Goal: Task Accomplishment & Management: Manage account settings

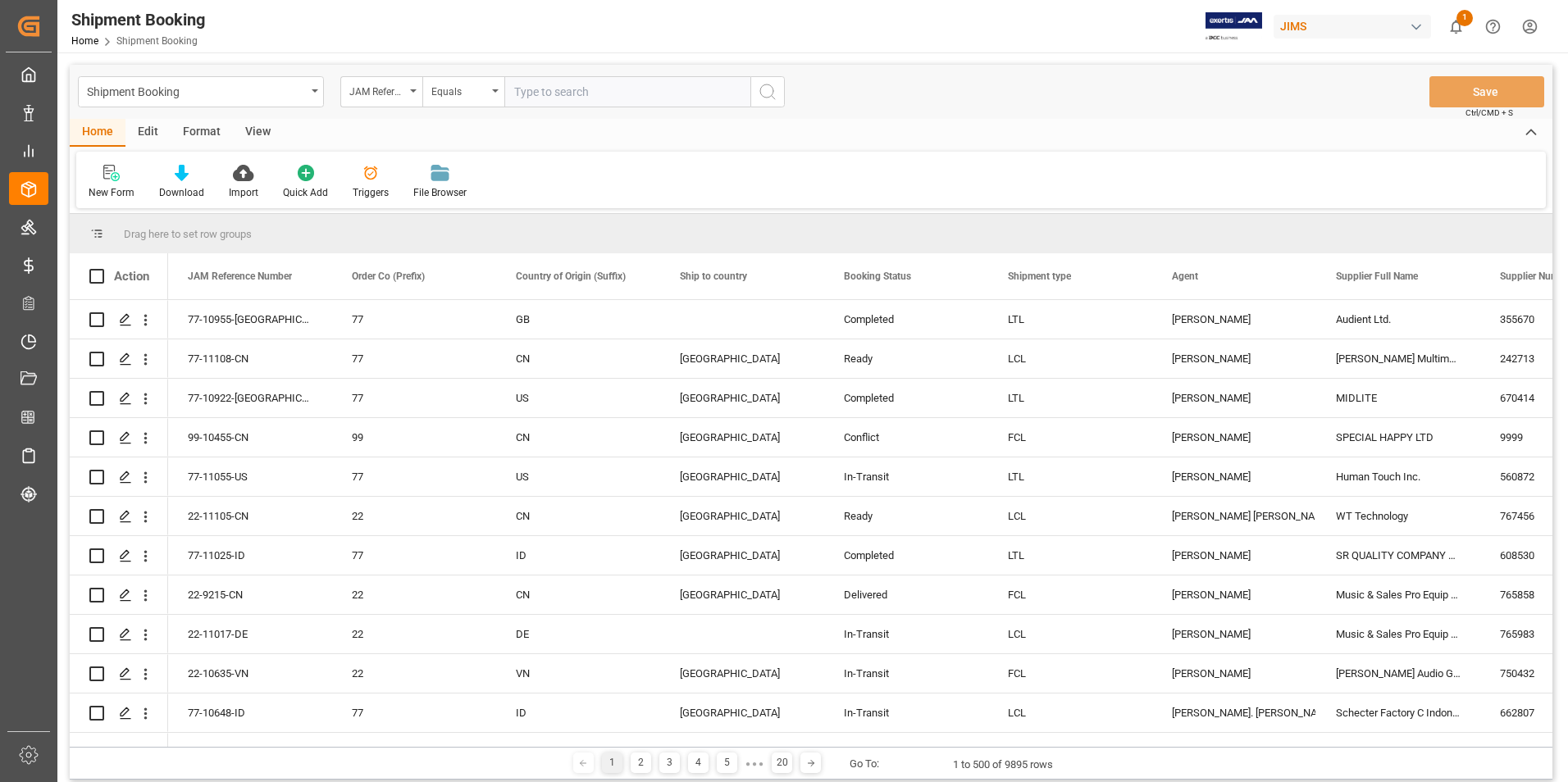
click at [576, 90] on input "text" at bounding box center [628, 92] width 246 height 32
type input "22-11017-DE"
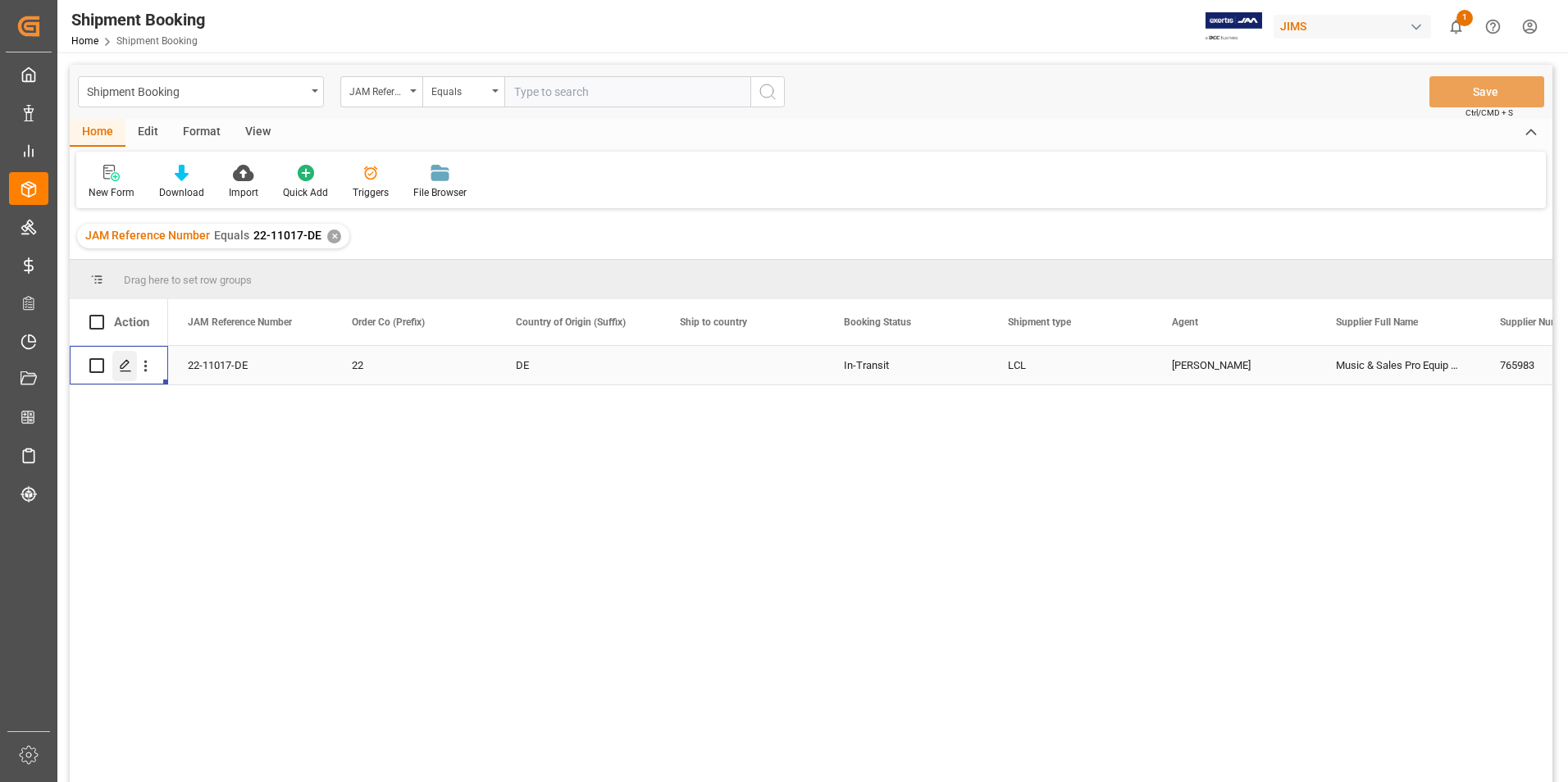
click at [120, 363] on icon "Press SPACE to select this row." at bounding box center [125, 366] width 13 height 13
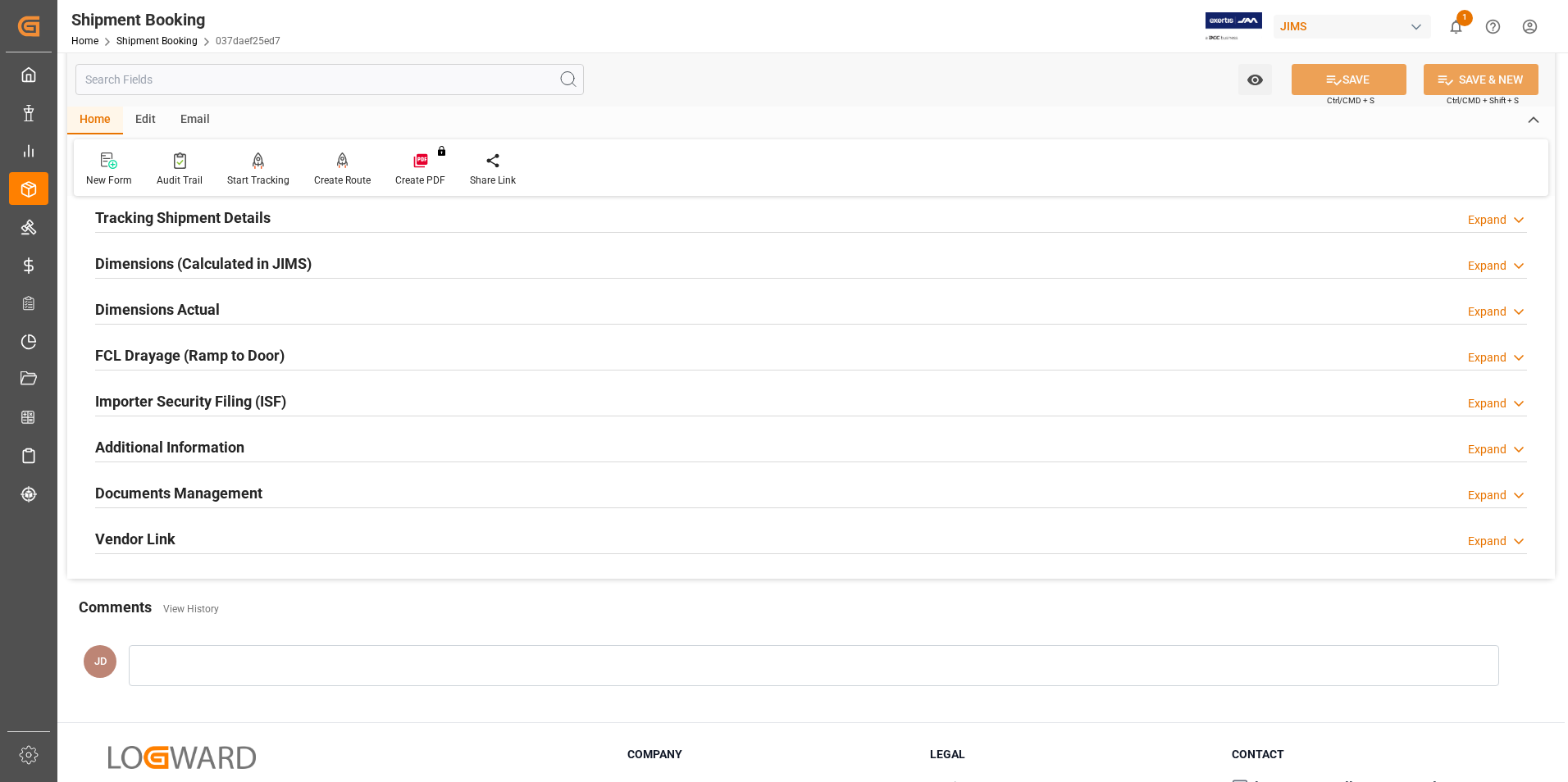
scroll to position [328, 0]
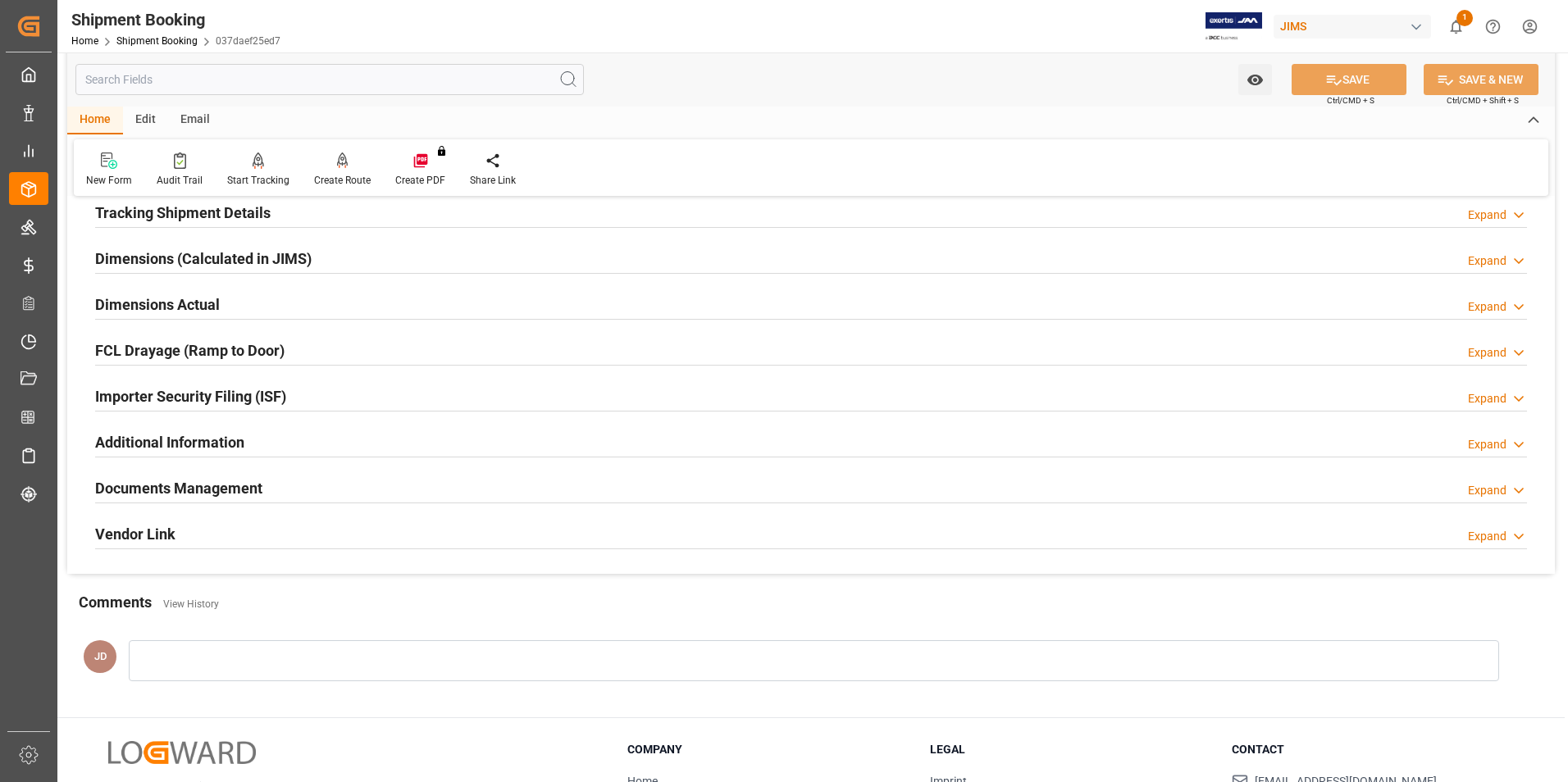
click at [149, 482] on h2 "Documents Management" at bounding box center [179, 488] width 168 height 22
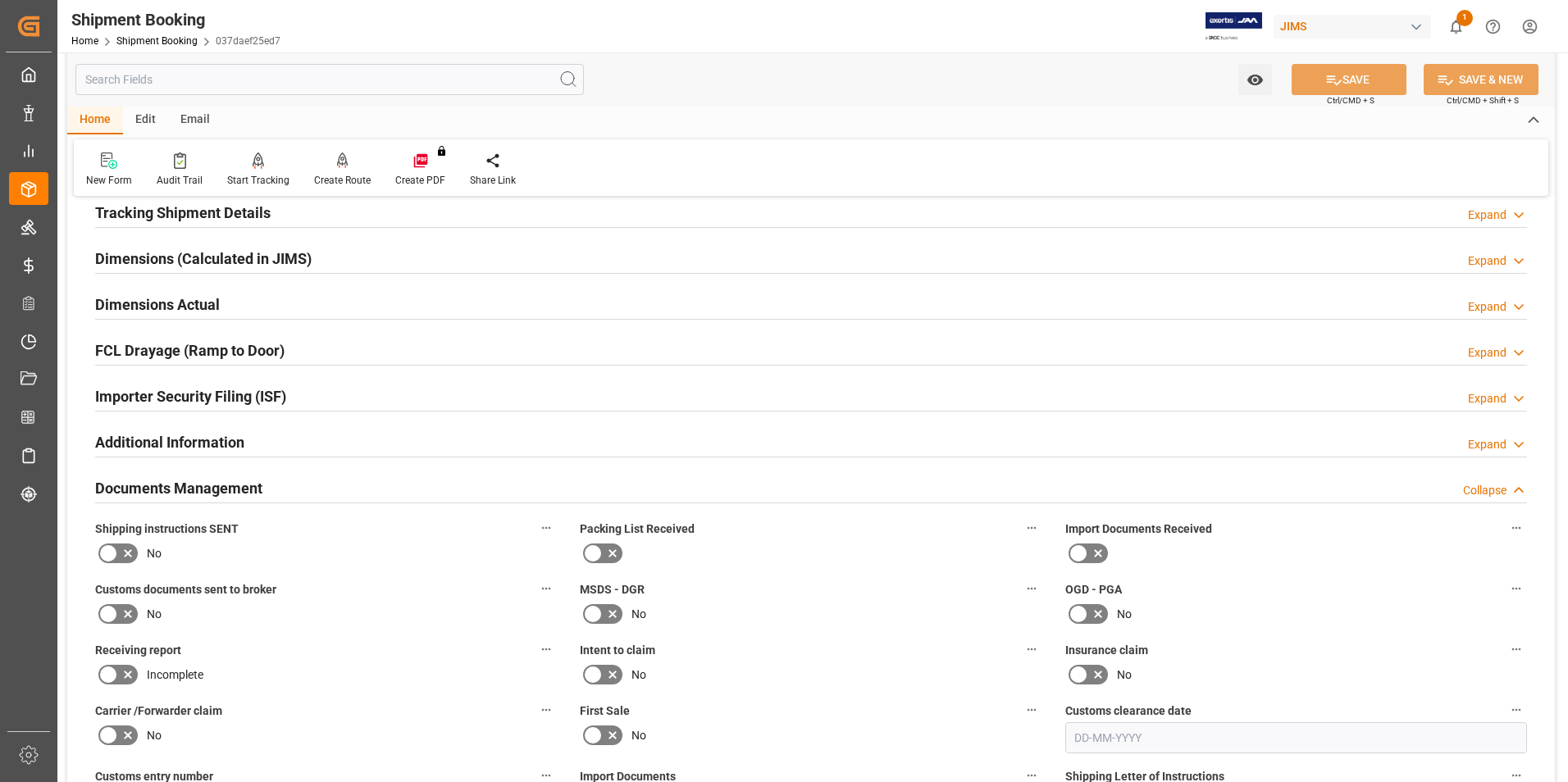
click at [1091, 553] on icon at bounding box center [1098, 554] width 20 height 20
click at [0, 0] on input "checkbox" at bounding box center [0, 0] width 0 height 0
click at [117, 615] on icon at bounding box center [109, 614] width 20 height 20
click at [0, 0] on input "checkbox" at bounding box center [0, 0] width 0 height 0
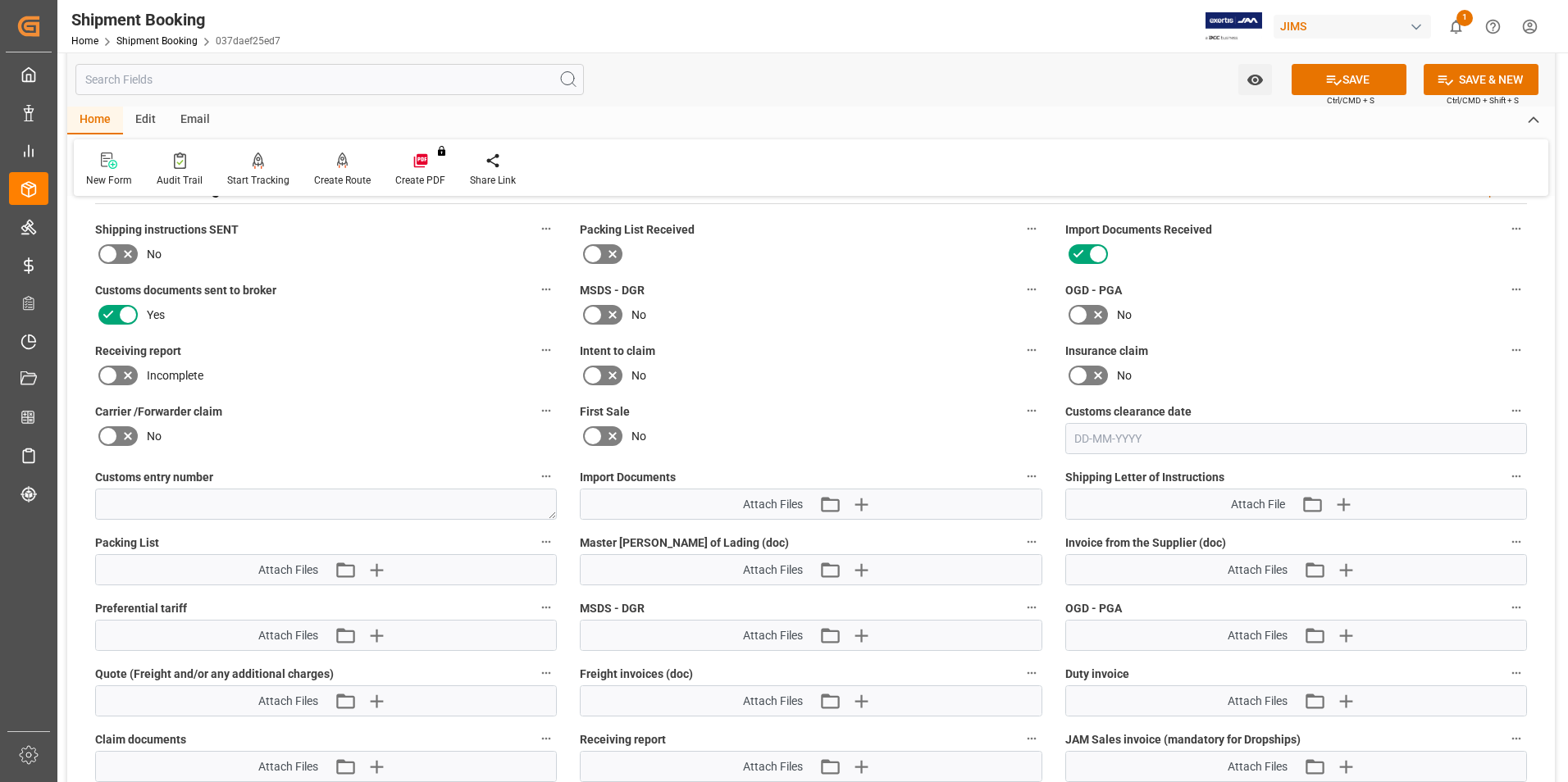
scroll to position [656, 0]
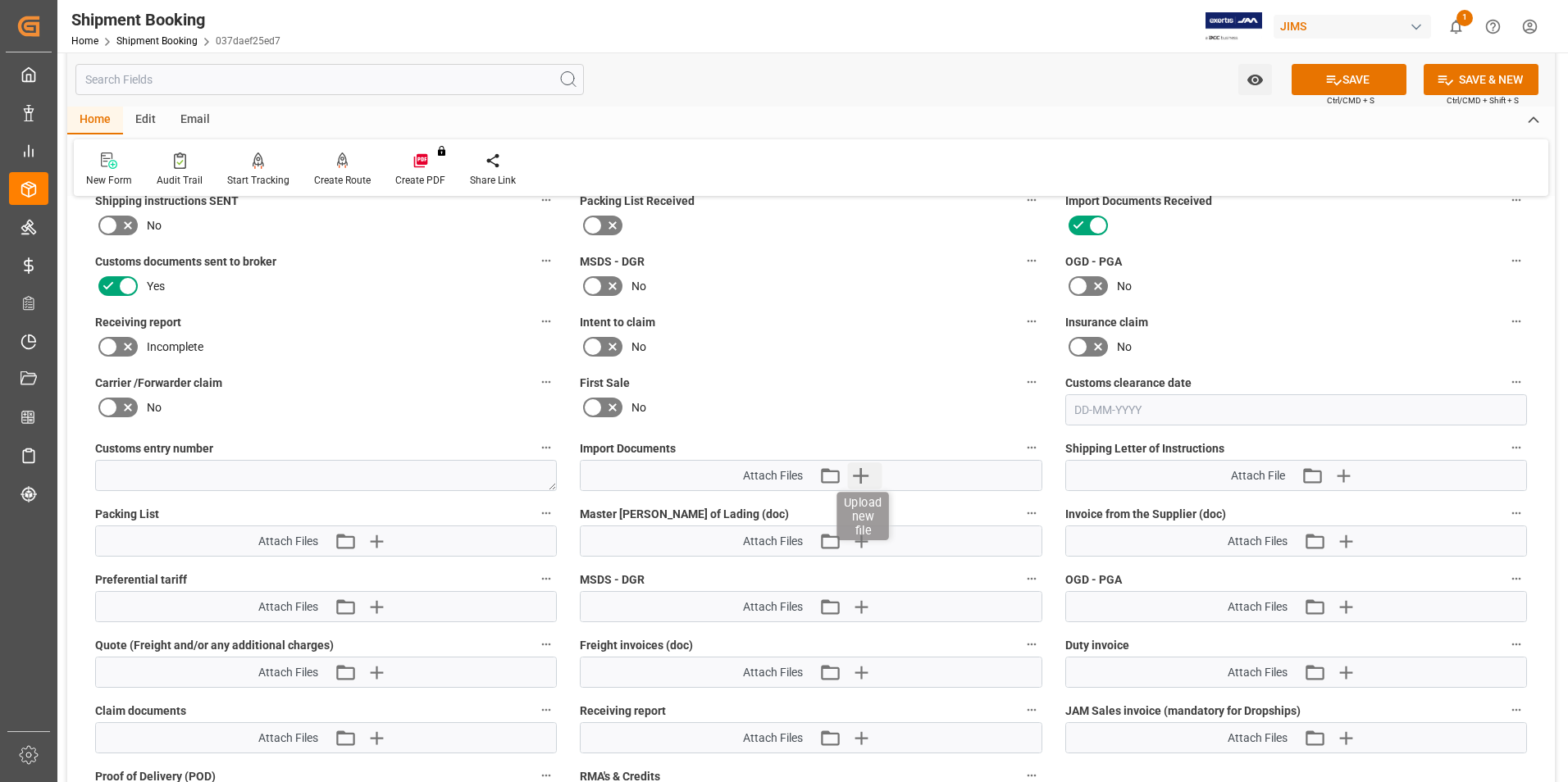
click at [856, 472] on icon "button" at bounding box center [860, 476] width 27 height 27
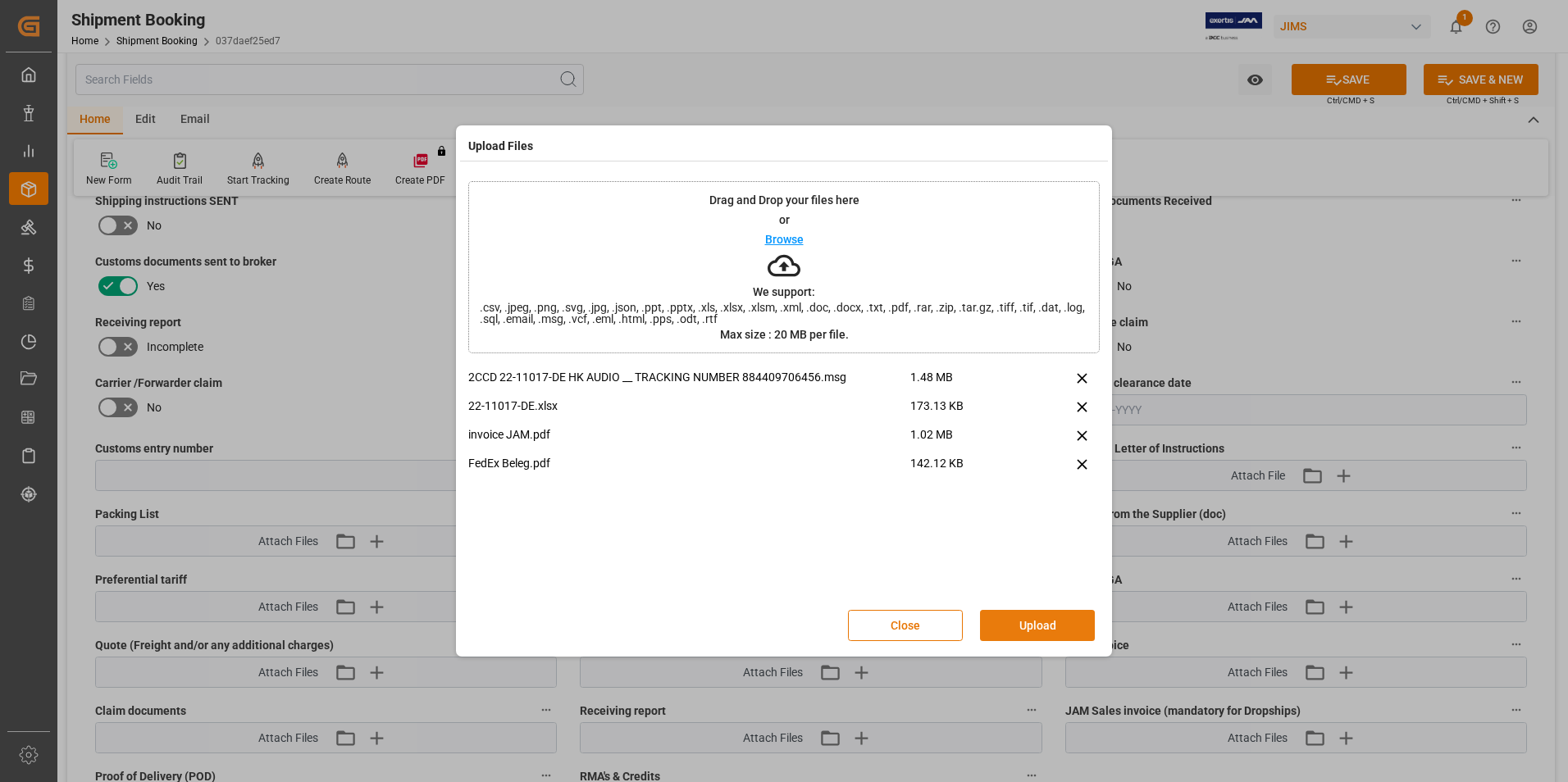
click at [1039, 618] on button "Upload" at bounding box center [1038, 626] width 115 height 32
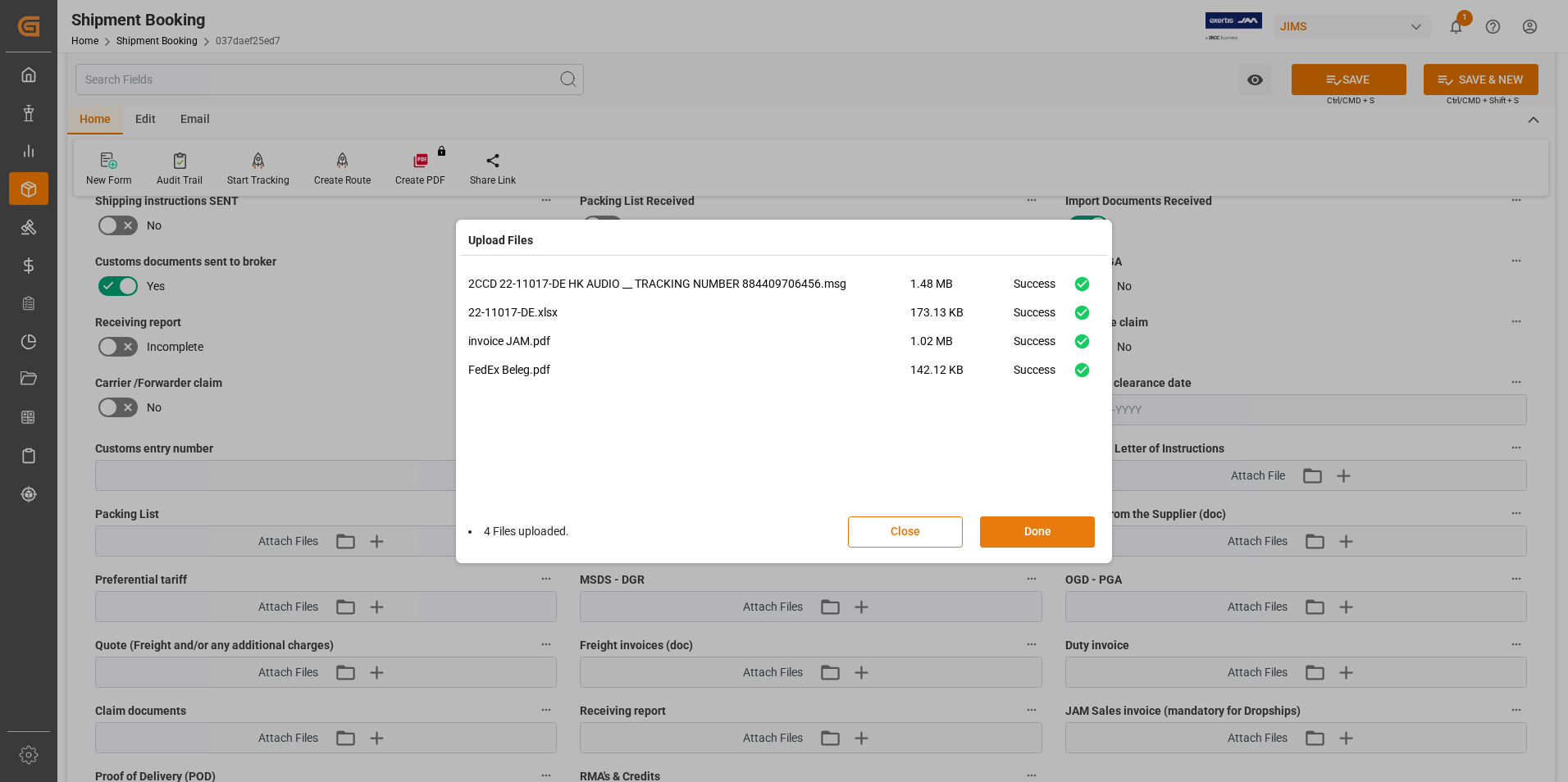
click at [1051, 533] on button "Done" at bounding box center [1038, 532] width 115 height 32
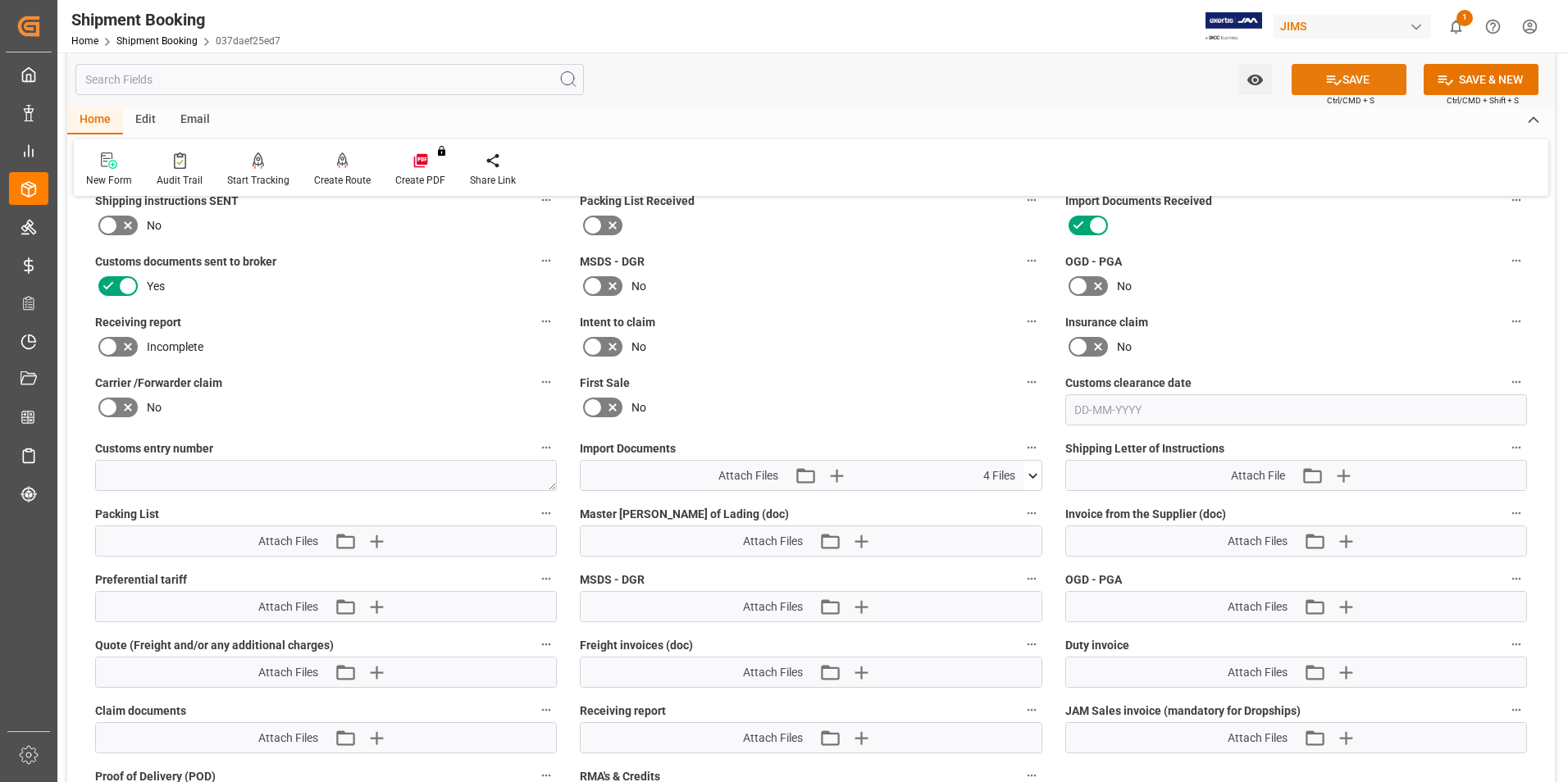
click at [1376, 84] on button "SAVE" at bounding box center [1349, 80] width 115 height 32
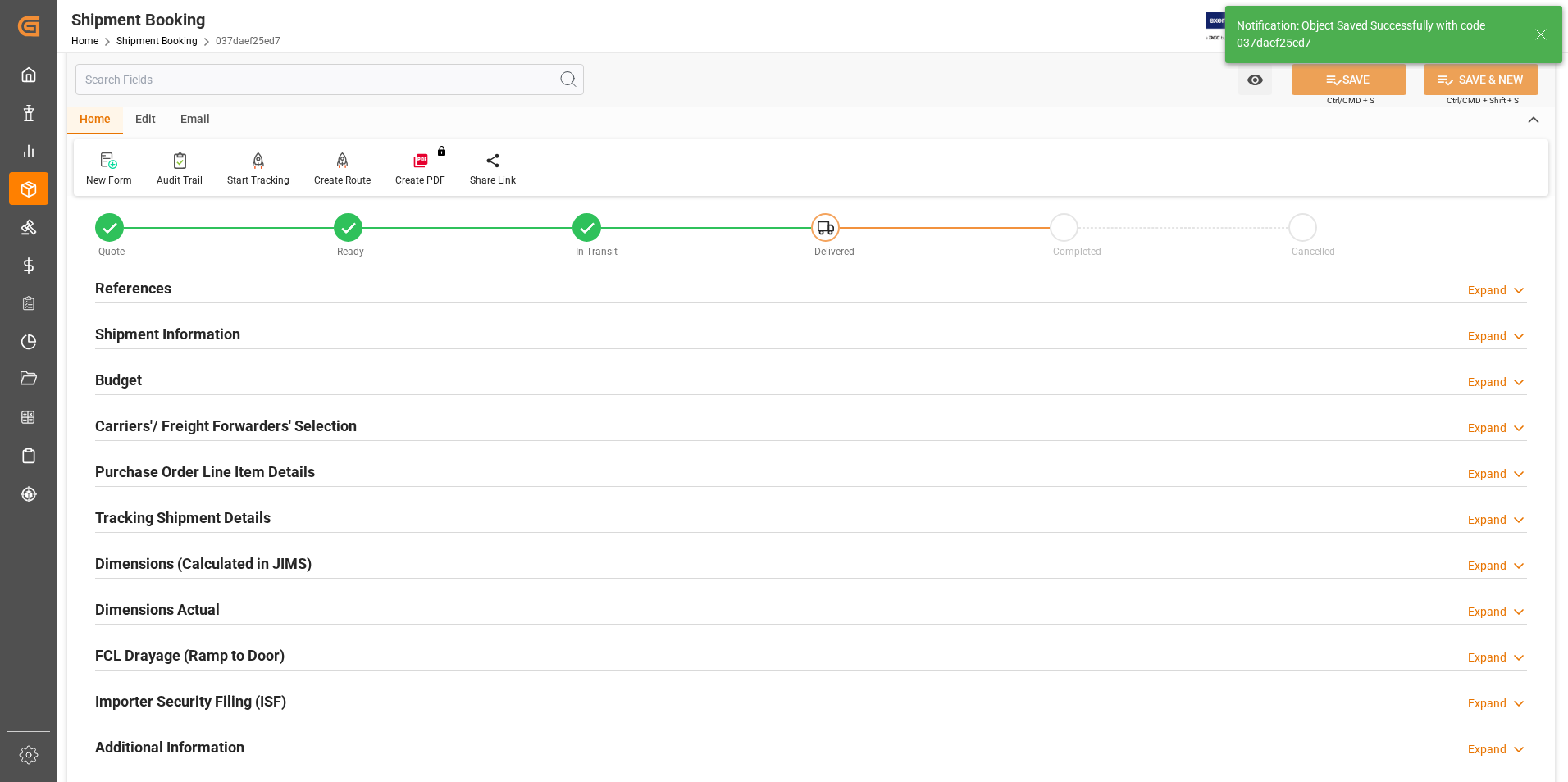
scroll to position [0, 0]
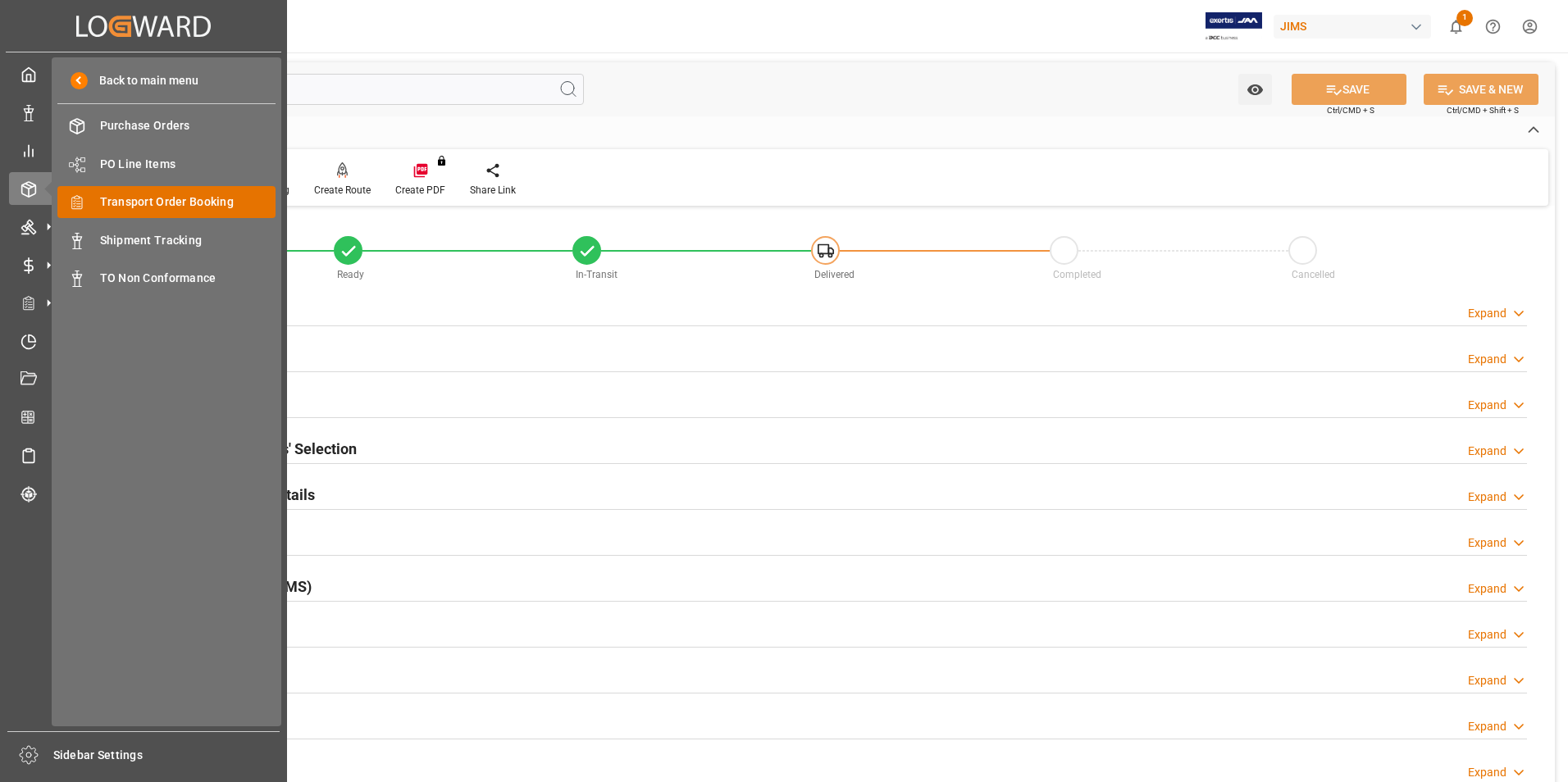
click at [211, 199] on span "Transport Order Booking" at bounding box center [188, 202] width 176 height 17
